Goal: Information Seeking & Learning: Learn about a topic

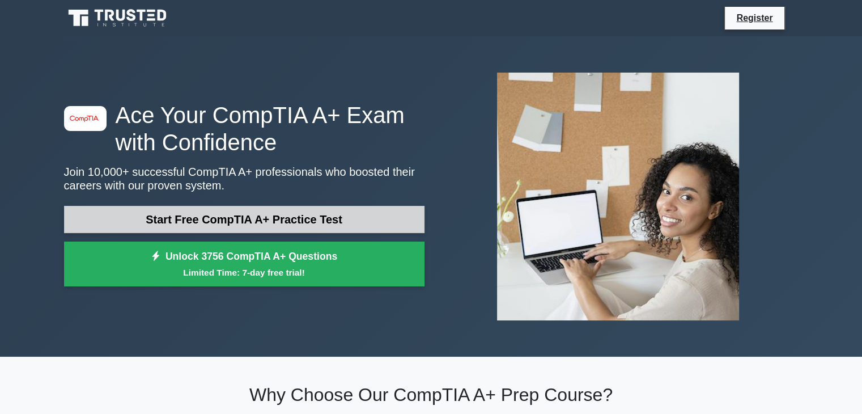
click at [261, 223] on link "Start Free CompTIA A+ Practice Test" at bounding box center [244, 219] width 361 height 27
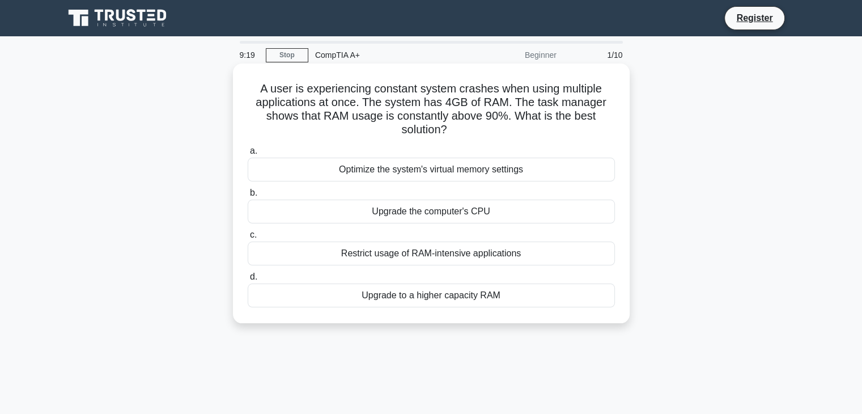
click at [406, 294] on div "Upgrade to a higher capacity RAM" at bounding box center [431, 295] width 367 height 24
click at [248, 281] on input "d. Upgrade to a higher capacity RAM" at bounding box center [248, 276] width 0 height 7
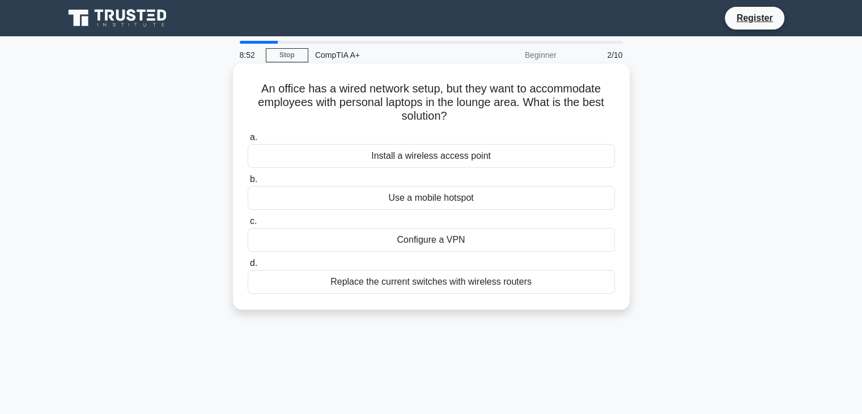
click at [413, 156] on div "Install a wireless access point" at bounding box center [431, 156] width 367 height 24
click at [248, 141] on input "a. Install a wireless access point" at bounding box center [248, 137] width 0 height 7
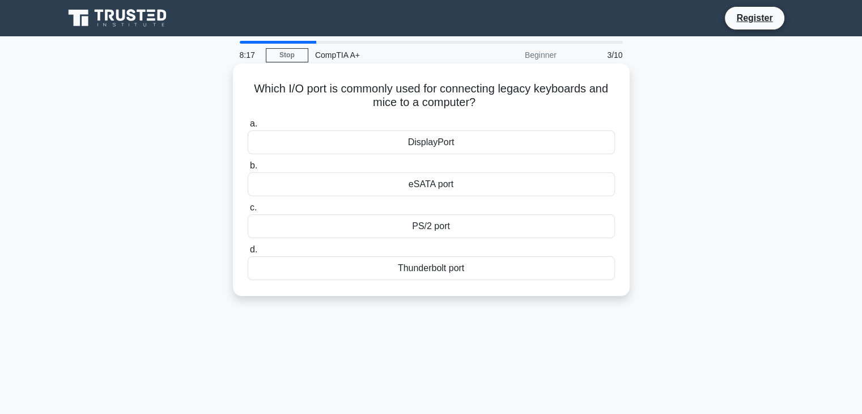
click at [459, 262] on div "Thunderbolt port" at bounding box center [431, 268] width 367 height 24
click at [248, 253] on input "d. Thunderbolt port" at bounding box center [248, 249] width 0 height 7
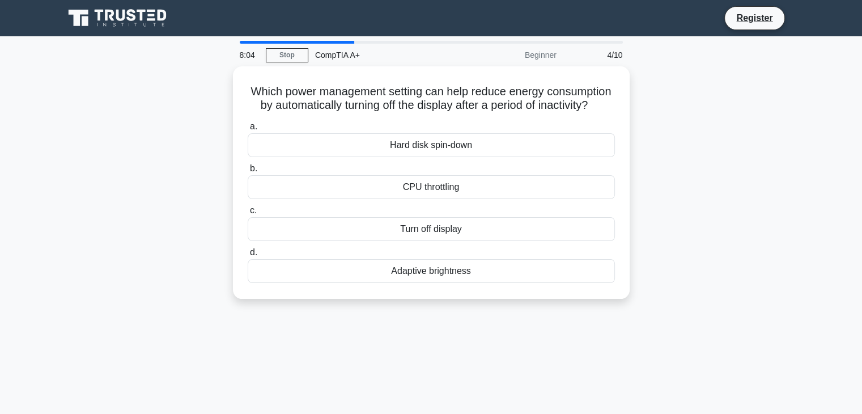
click at [459, 262] on label "d. Adaptive brightness" at bounding box center [431, 263] width 367 height 37
click at [248, 256] on input "d. Adaptive brightness" at bounding box center [248, 252] width 0 height 7
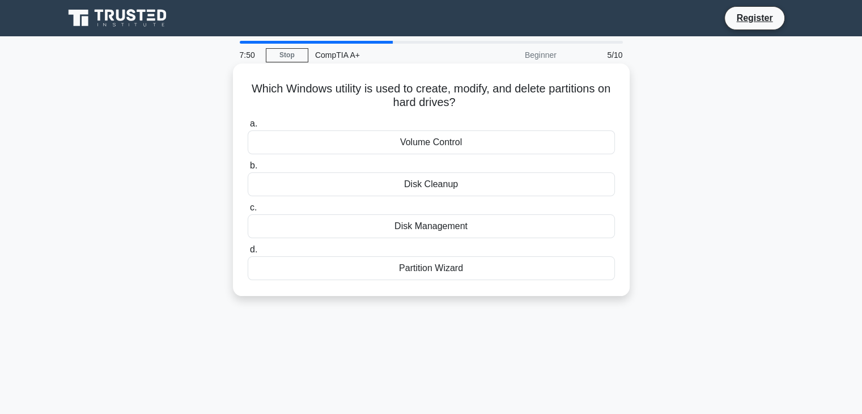
click at [435, 270] on div "Partition Wizard" at bounding box center [431, 268] width 367 height 24
click at [248, 253] on input "d. Partition Wizard" at bounding box center [248, 249] width 0 height 7
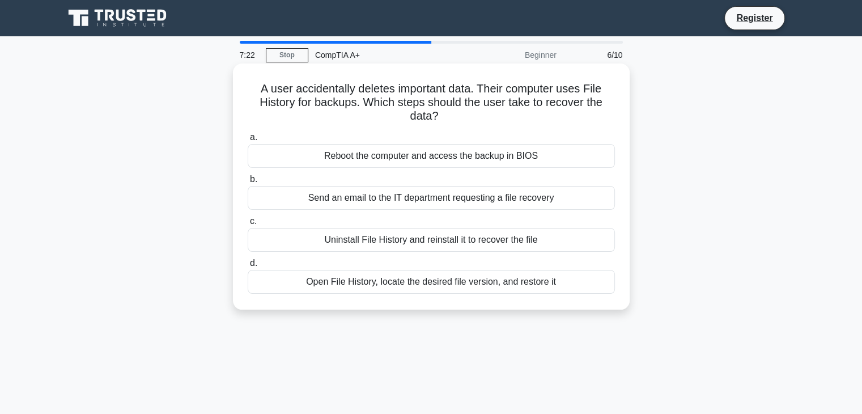
click at [431, 283] on div "Open File History, locate the desired file version, and restore it" at bounding box center [431, 282] width 367 height 24
click at [248, 267] on input "d. Open File History, locate the desired file version, and restore it" at bounding box center [248, 263] width 0 height 7
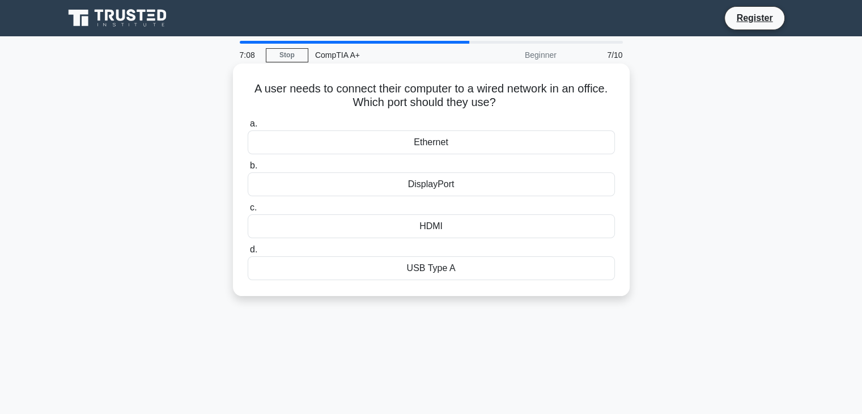
click at [445, 141] on div "Ethernet" at bounding box center [431, 142] width 367 height 24
click at [248, 128] on input "a. Ethernet" at bounding box center [248, 123] width 0 height 7
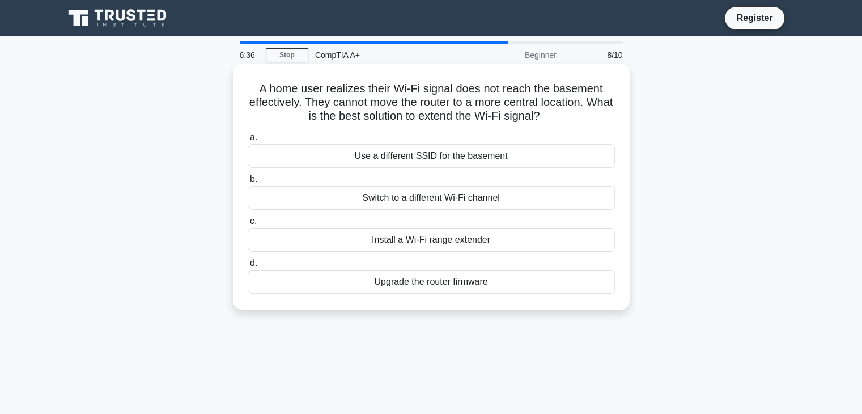
click at [438, 240] on div "Install a Wi-Fi range extender" at bounding box center [431, 240] width 367 height 24
click at [248, 225] on input "c. Install a Wi-Fi range extender" at bounding box center [248, 221] width 0 height 7
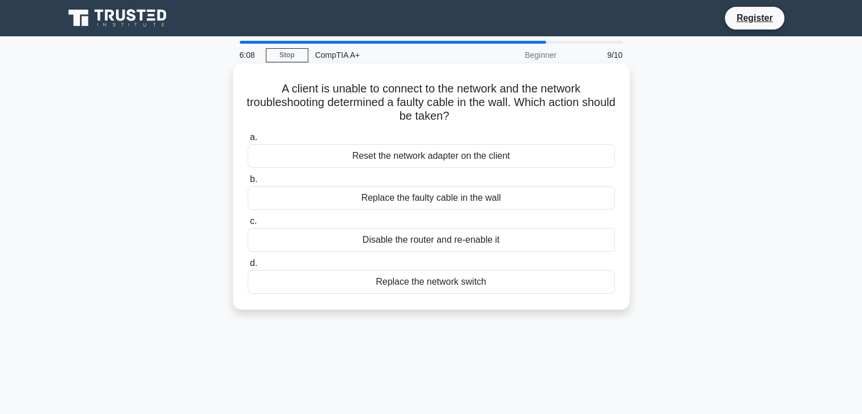
click at [433, 199] on div "Replace the faulty cable in the wall" at bounding box center [431, 198] width 367 height 24
click at [248, 183] on input "b. Replace the faulty cable in the wall" at bounding box center [248, 179] width 0 height 7
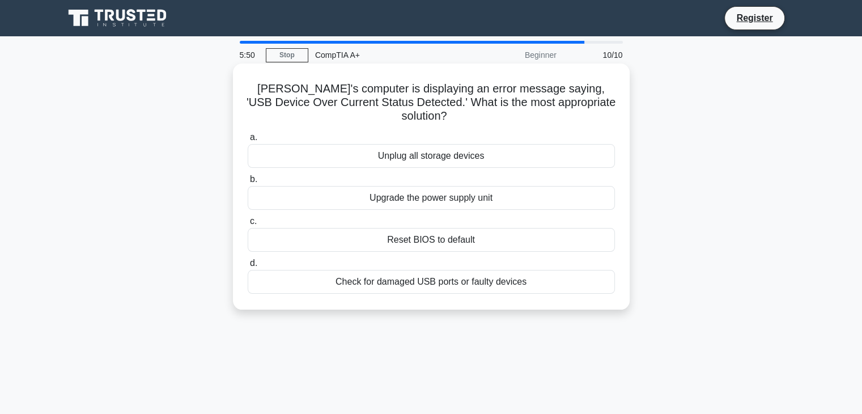
click at [486, 274] on div "Check for damaged USB ports or faulty devices" at bounding box center [431, 282] width 367 height 24
click at [248, 267] on input "d. Check for damaged USB ports or faulty devices" at bounding box center [248, 263] width 0 height 7
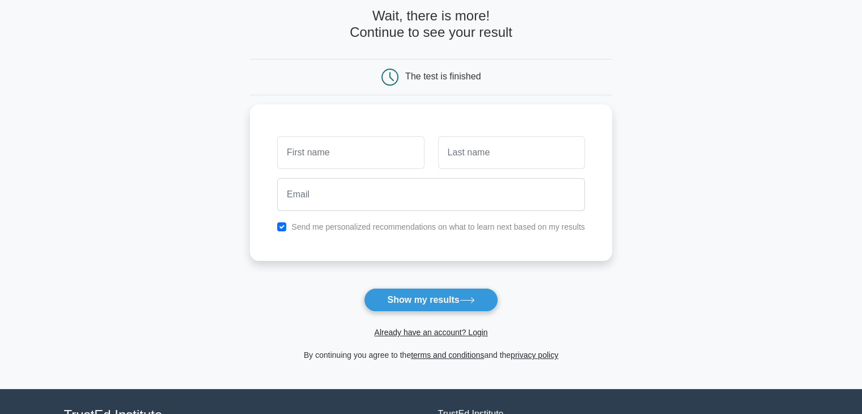
scroll to position [59, 0]
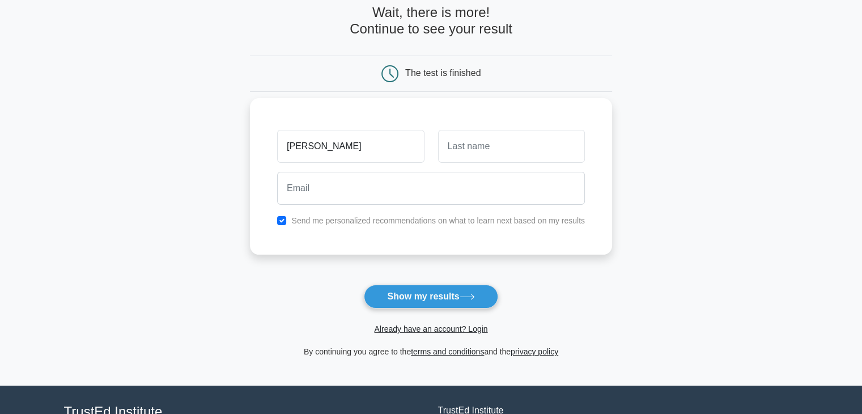
type input "[PERSON_NAME]"
click at [451, 152] on input "text" at bounding box center [511, 146] width 147 height 33
type input "C"
